Goal: Information Seeking & Learning: Check status

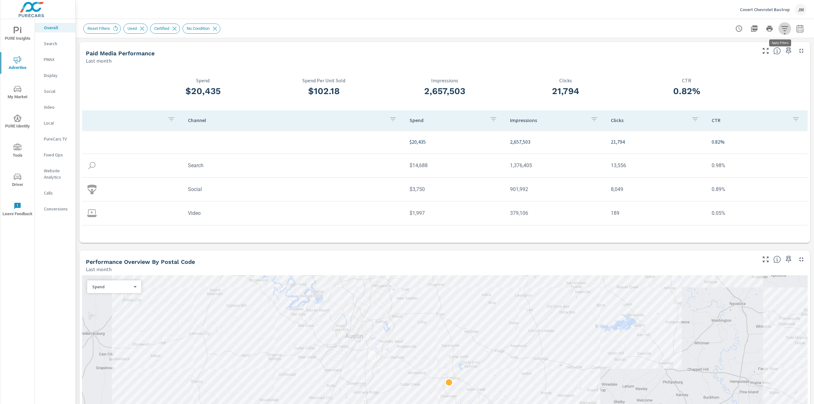
click at [782, 27] on icon "button" at bounding box center [784, 28] width 7 height 5
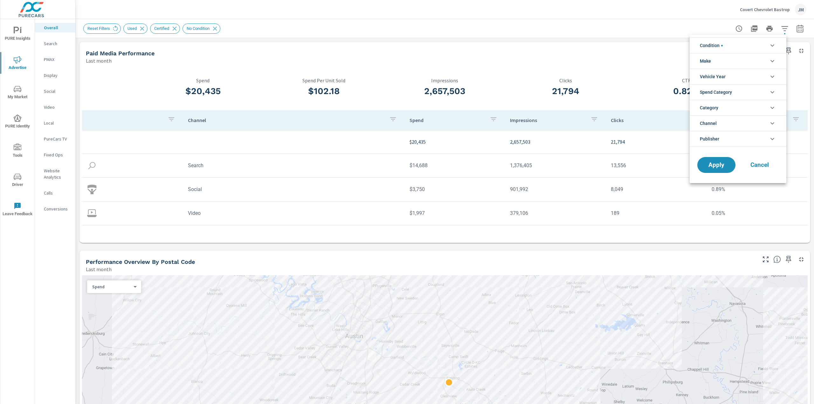
scroll to position [43, 0]
click at [739, 47] on li "Condition" at bounding box center [737, 46] width 97 height 16
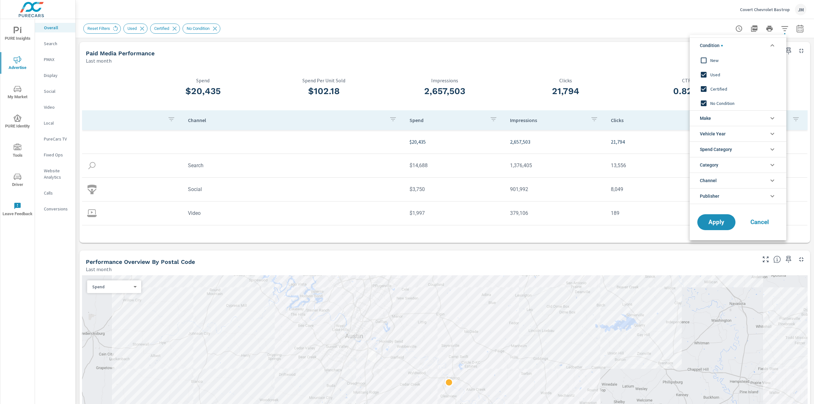
scroll to position [0, 0]
click at [704, 103] on input "filter options" at bounding box center [703, 103] width 13 height 13
click at [710, 221] on span "Apply" at bounding box center [716, 222] width 26 height 6
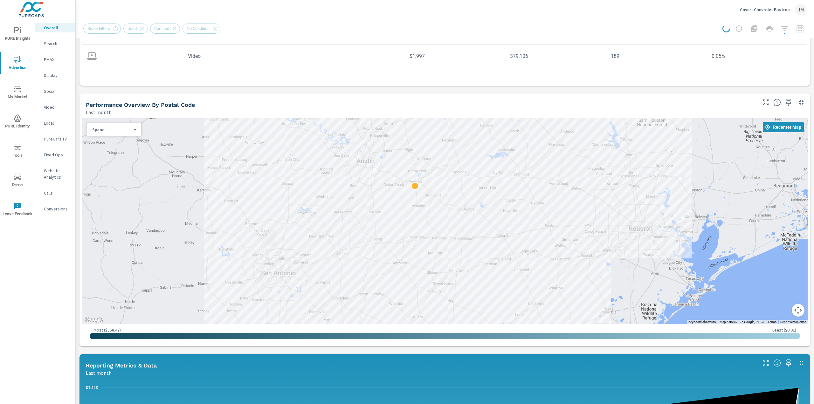
scroll to position [158, 0]
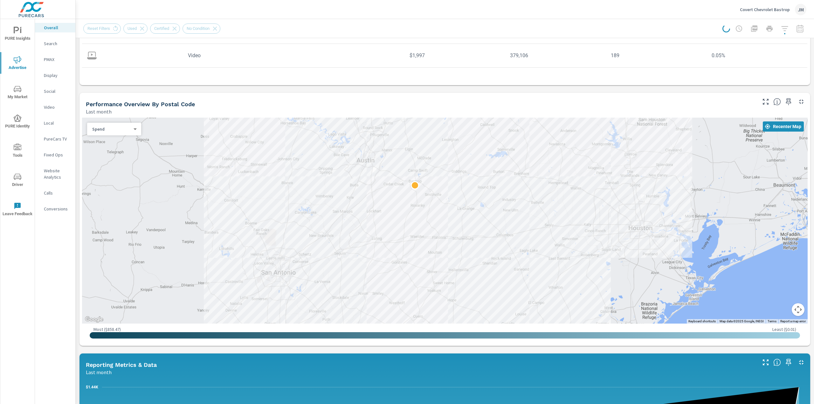
click at [122, 139] on div at bounding box center [444, 221] width 725 height 206
click at [122, 135] on div "Spend 0 ​" at bounding box center [114, 129] width 54 height 13
click at [134, 130] on body "PURE Insights Advertise My Market PURE Identity Tools Driver Leave Feedback Ove…" at bounding box center [407, 202] width 814 height 404
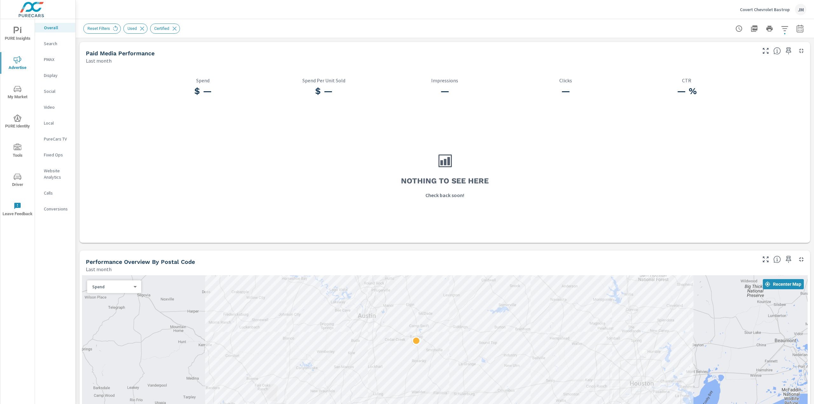
click at [797, 30] on icon "button" at bounding box center [800, 29] width 8 height 8
select select "Last month"
click at [690, 6] on div "Covert Chevrolet Bastrop JM" at bounding box center [444, 9] width 723 height 19
click at [781, 25] on icon "button" at bounding box center [785, 29] width 8 height 8
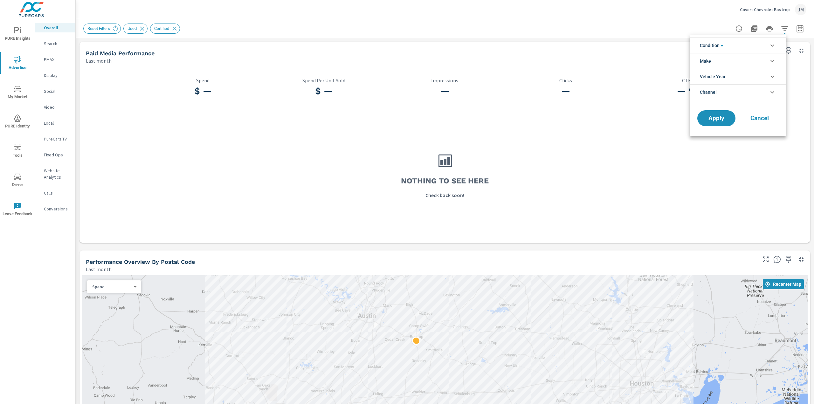
click at [758, 43] on li "Condition" at bounding box center [737, 46] width 97 height 16
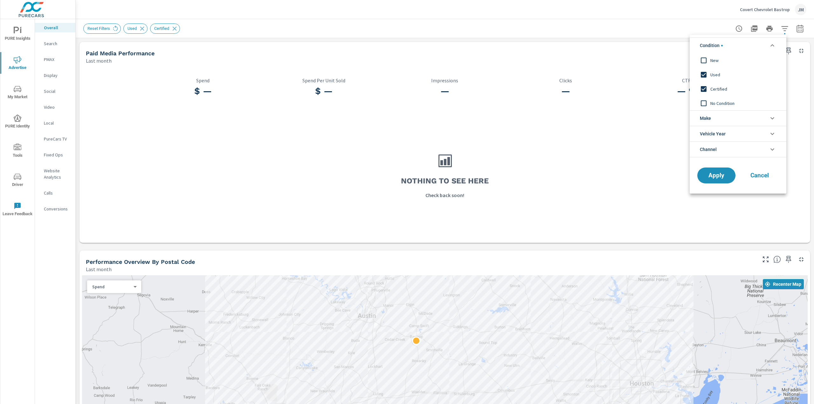
scroll to position [0, 0]
click at [730, 104] on span "No Condition" at bounding box center [745, 103] width 70 height 8
click at [717, 56] on div "New" at bounding box center [736, 60] width 95 height 14
click at [717, 58] on span "New" at bounding box center [745, 61] width 70 height 8
click at [706, 167] on div "Apply Cancel" at bounding box center [737, 177] width 97 height 34
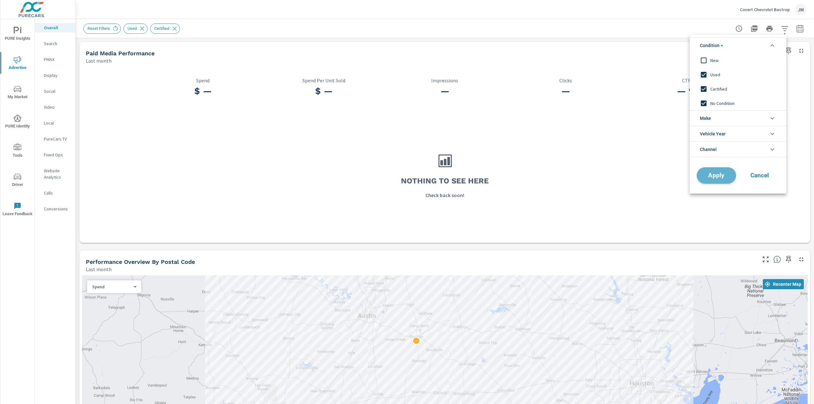
click at [706, 170] on button "Apply" at bounding box center [715, 175] width 39 height 17
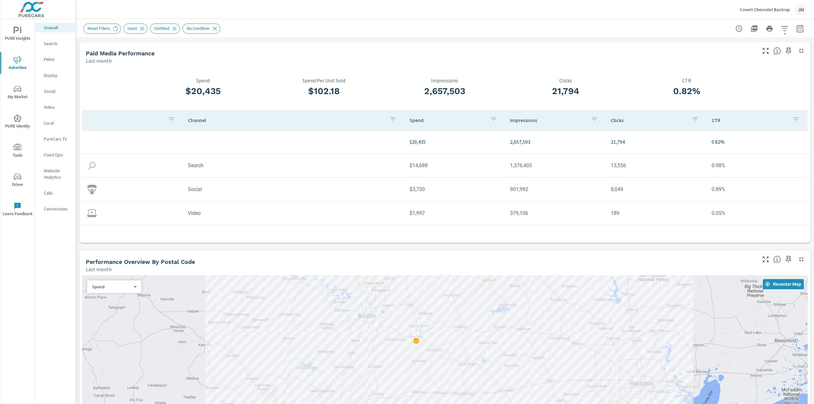
click at [781, 27] on icon "button" at bounding box center [785, 29] width 8 height 8
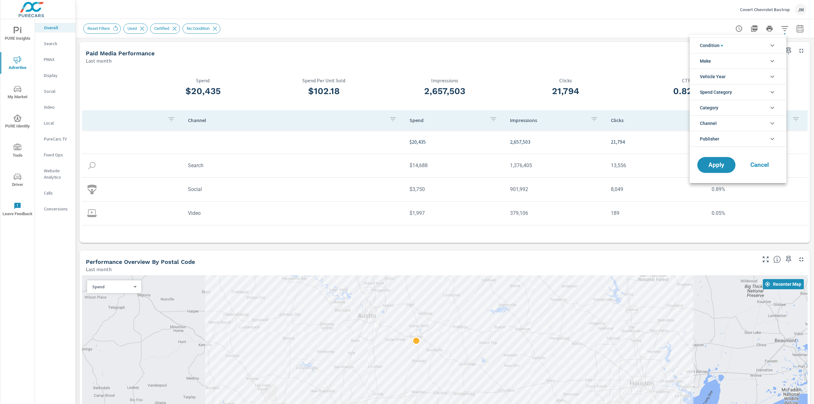
scroll to position [43, 0]
click at [733, 48] on li "Condition" at bounding box center [737, 46] width 97 height 16
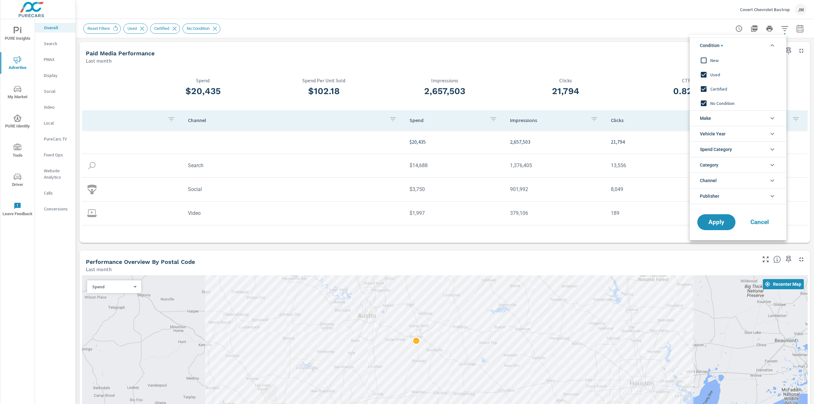
scroll to position [0, 0]
click at [712, 63] on span "New" at bounding box center [745, 61] width 70 height 8
click at [717, 224] on span "Apply" at bounding box center [716, 222] width 26 height 6
